Goal: Find specific page/section: Locate a particular part of the current website

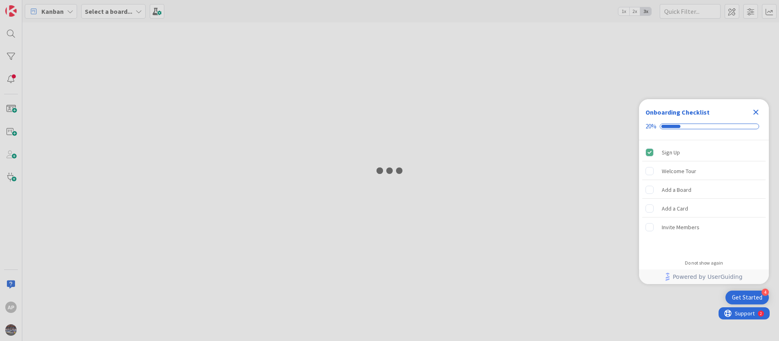
type input "1893"
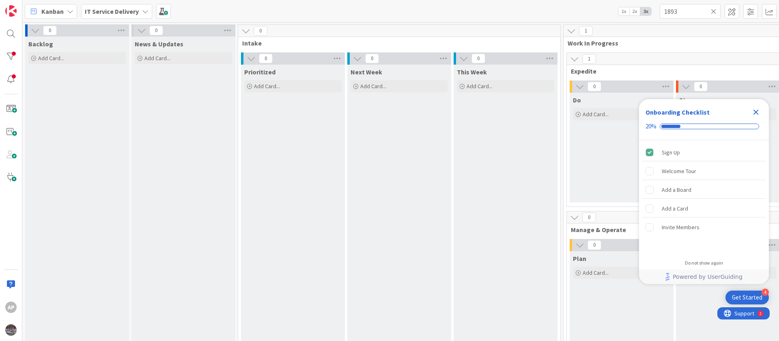
click at [756, 109] on icon "Close Checklist" at bounding box center [756, 112] width 10 height 10
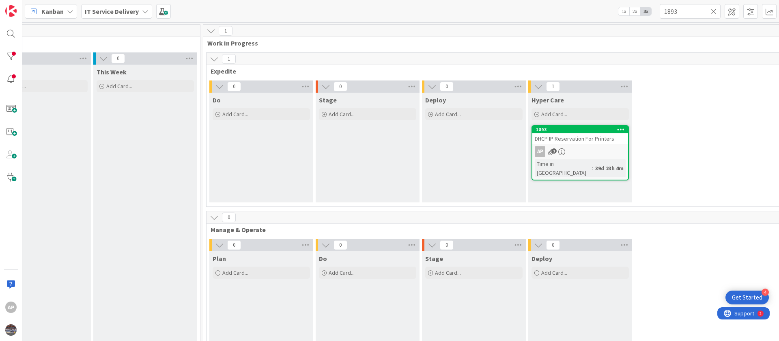
scroll to position [0, 361]
click at [582, 139] on span "DHCP IP Reservation For Printers" at bounding box center [574, 138] width 80 height 7
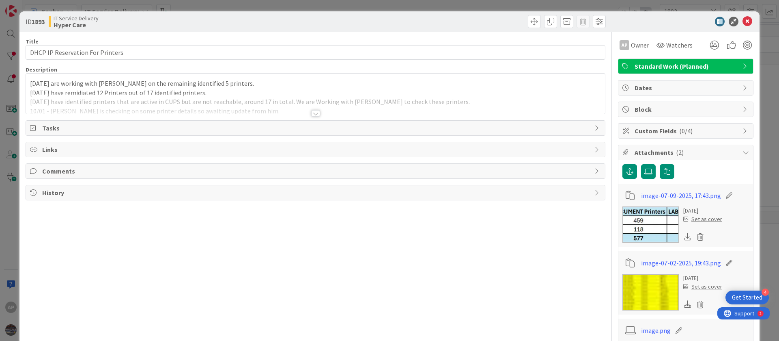
click at [111, 92] on div "[DATE] are working with [PERSON_NAME] on the remaining identified 5 printers. […" at bounding box center [315, 95] width 579 height 37
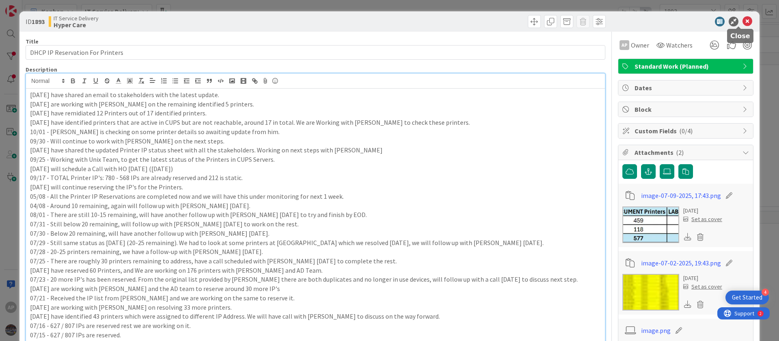
click at [743, 21] on icon at bounding box center [748, 22] width 10 height 10
